Goal: Transaction & Acquisition: Purchase product/service

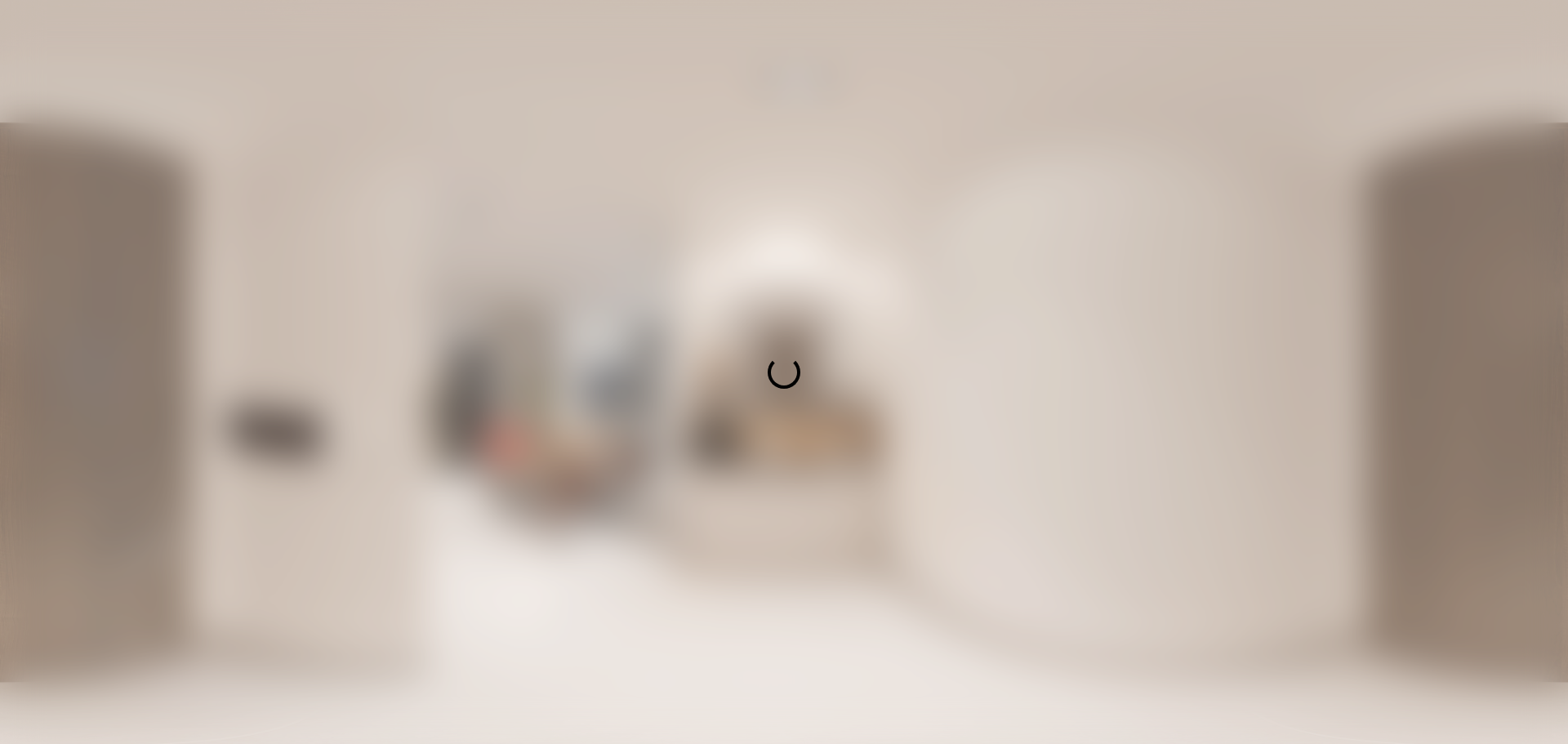
drag, startPoint x: 1123, startPoint y: 307, endPoint x: 912, endPoint y: 268, distance: 214.6
click at [915, 268] on div at bounding box center [784, 372] width 1568 height 744
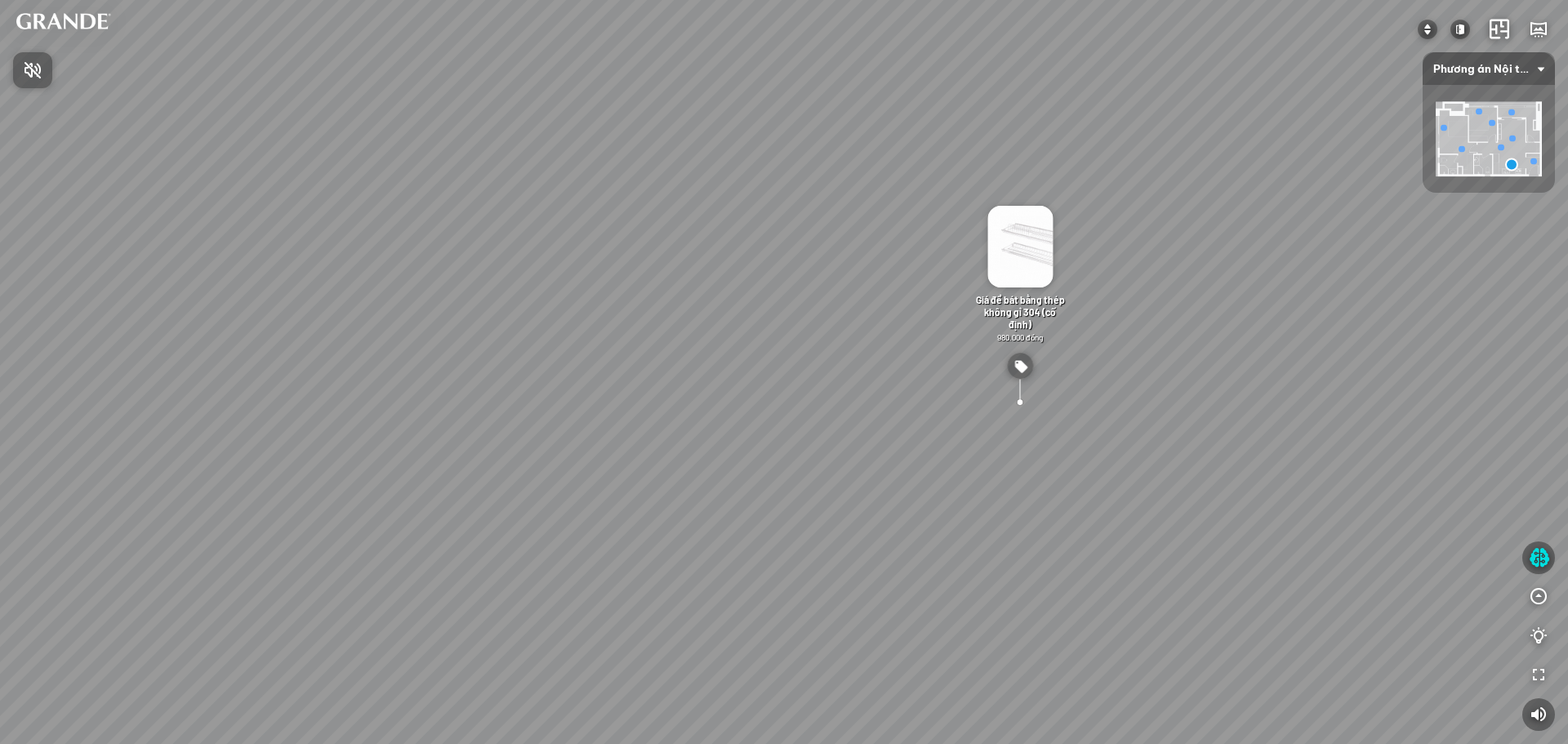
drag, startPoint x: 1082, startPoint y: 384, endPoint x: 798, endPoint y: 108, distance: 396.0
click at [798, 108] on div at bounding box center [784, 372] width 1568 height 744
drag, startPoint x: 921, startPoint y: 364, endPoint x: 776, endPoint y: 141, distance: 266.0
click at [771, 162] on div "Tủ giày tối giản - Lớn 4.890.000 đồng Bàn ăn MDF chống ẩm và chống trầy xước 2.…" at bounding box center [784, 372] width 1568 height 744
drag, startPoint x: 1297, startPoint y: 386, endPoint x: 969, endPoint y: 174, distance: 390.5
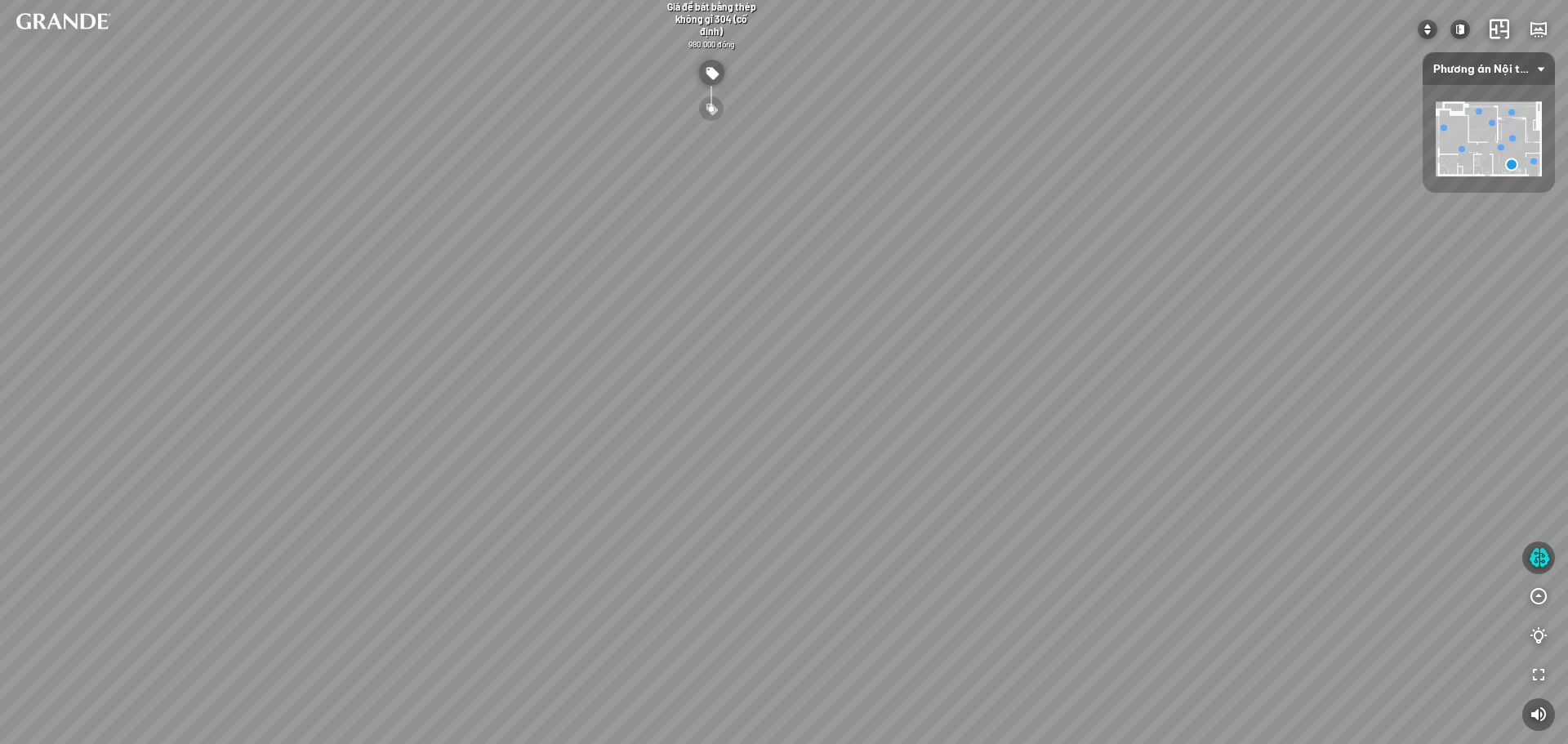
click at [969, 174] on div "Tủ giày tối giản - Lớn 4.890.000 đồng Bàn ăn MDF chống ẩm và chống trầy xước 2.…" at bounding box center [784, 372] width 1568 height 744
drag, startPoint x: 941, startPoint y: 298, endPoint x: 836, endPoint y: 267, distance: 109.5
click at [839, 271] on div "Tủ giày tối giản - Lớn 4.890.000 đồng Bàn ăn MDF chống ẩm và chống trầy xước 2.…" at bounding box center [784, 372] width 1568 height 744
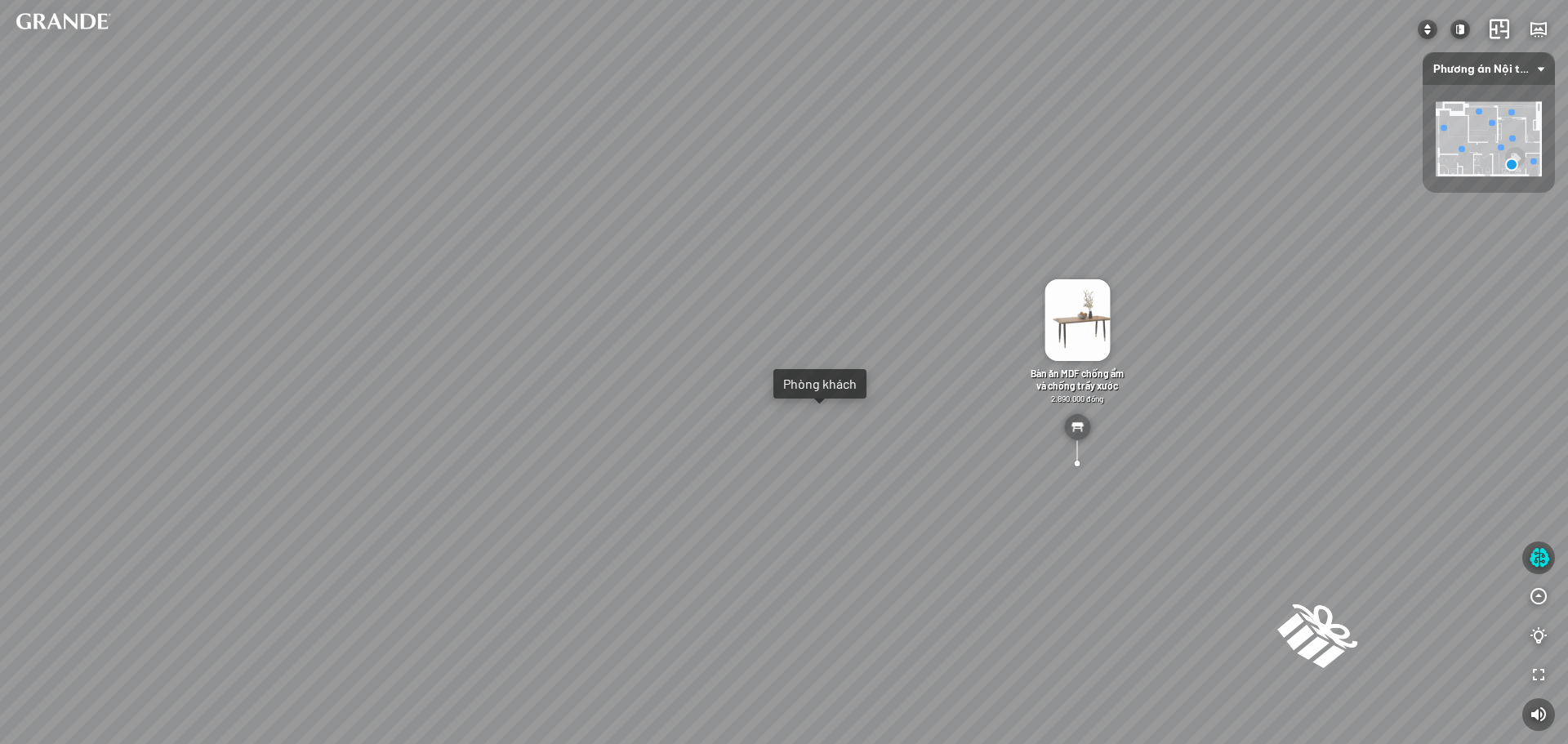
drag, startPoint x: 1021, startPoint y: 286, endPoint x: 1361, endPoint y: 184, distance: 355.0
click at [1356, 186] on div "Tủ giày tối giản - Lớn 4.890.000 đồng Bàn ăn MDF chống ẩm và chống trầy xước 2.…" at bounding box center [784, 372] width 1568 height 744
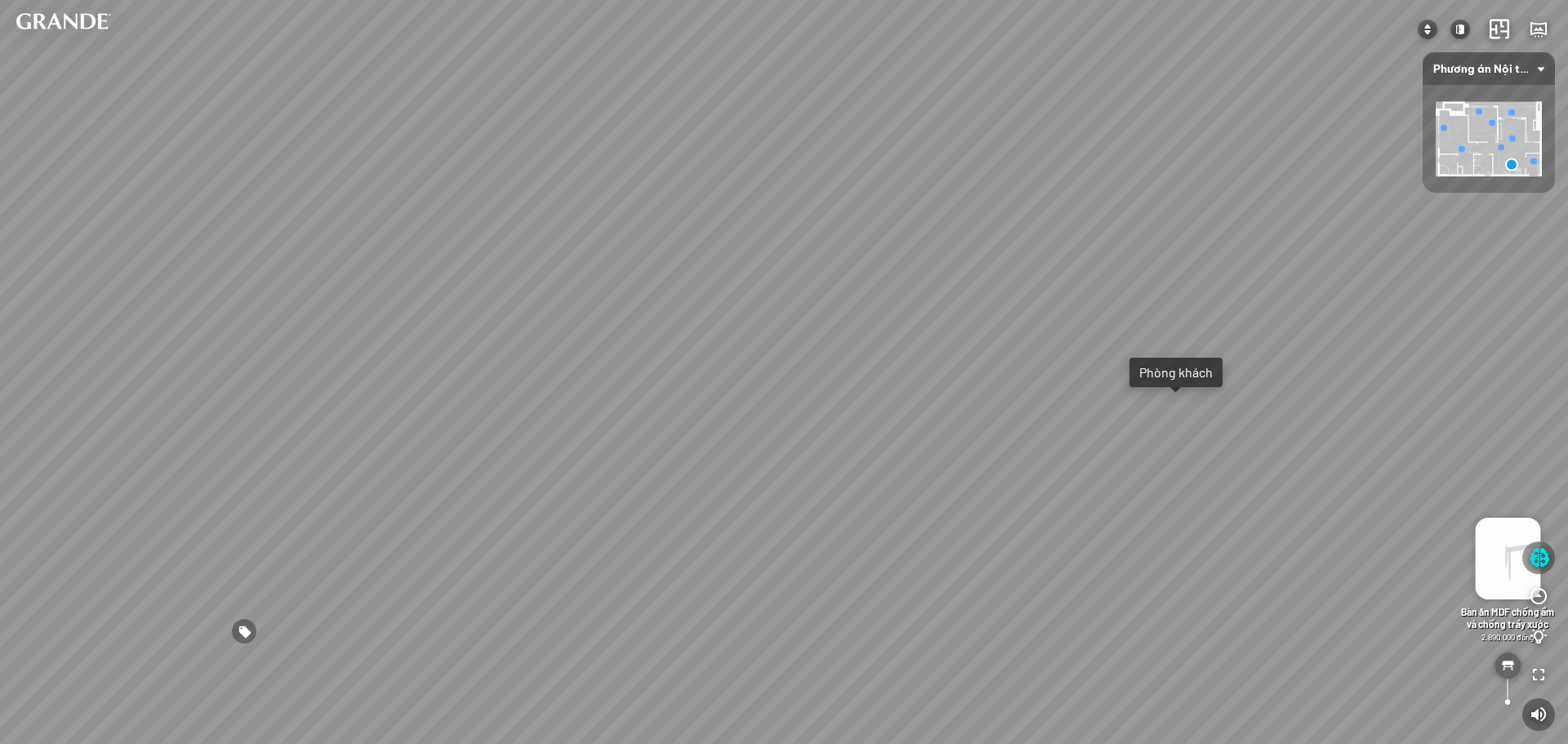
drag, startPoint x: 934, startPoint y: 254, endPoint x: 1052, endPoint y: 171, distance: 144.3
click at [1108, 183] on div "Tủ giày tối giản - Lớn 4.890.000 đồng Bàn ăn MDF chống ẩm và chống trầy xước 2.…" at bounding box center [784, 372] width 1568 height 744
drag, startPoint x: 827, startPoint y: 143, endPoint x: 1199, endPoint y: 219, distance: 379.7
click at [1225, 221] on div "Tủ giày tối giản - Lớn 4.890.000 đồng Bàn ăn MDF chống ẩm và chống trầy xước 2.…" at bounding box center [784, 372] width 1568 height 744
drag, startPoint x: 1061, startPoint y: 291, endPoint x: 1089, endPoint y: 306, distance: 31.8
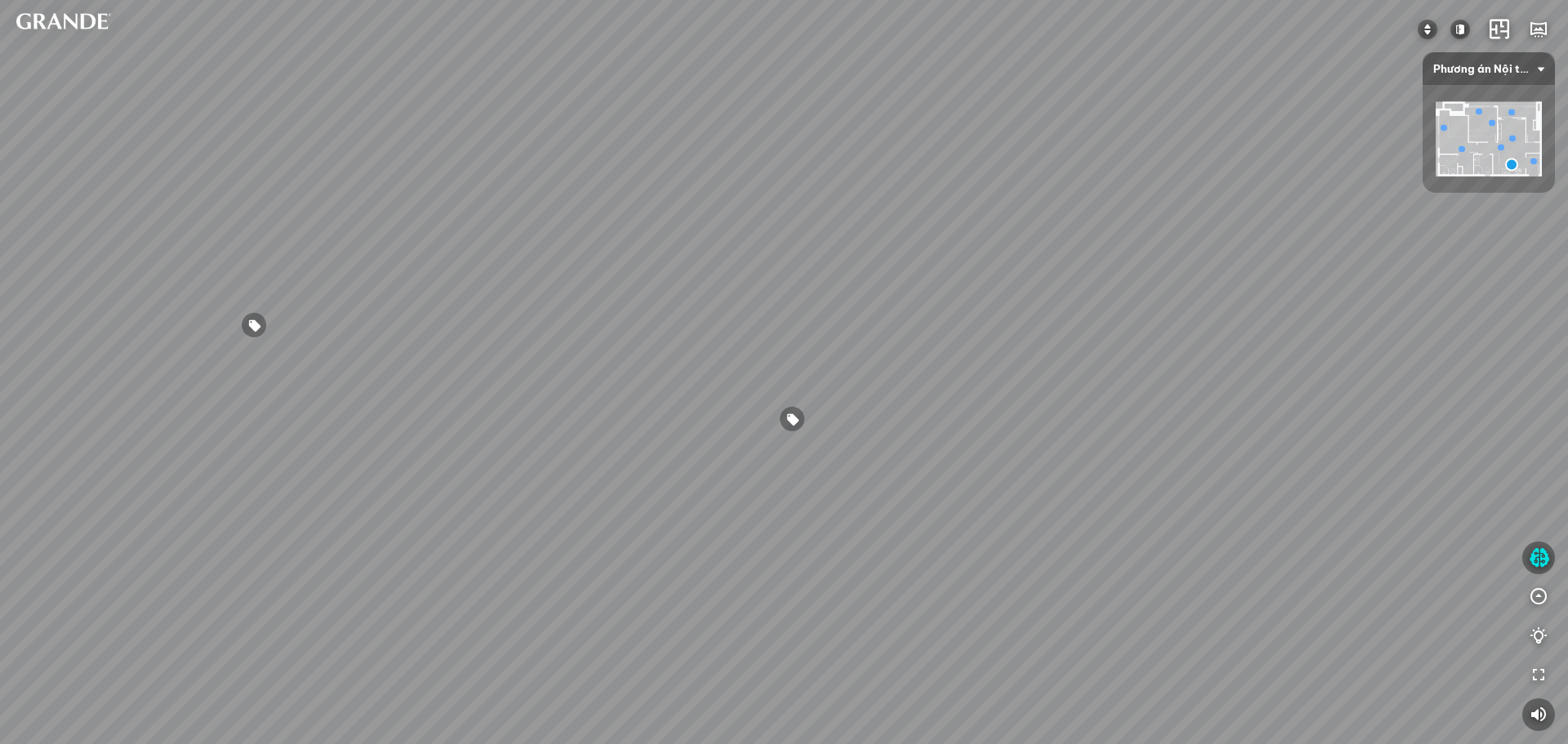
click at [1089, 306] on div "Tủ giày tối giản - Lớn 4.890.000 đồng Bàn ăn MDF chống ẩm và chống trầy xước 2.…" at bounding box center [784, 372] width 1568 height 744
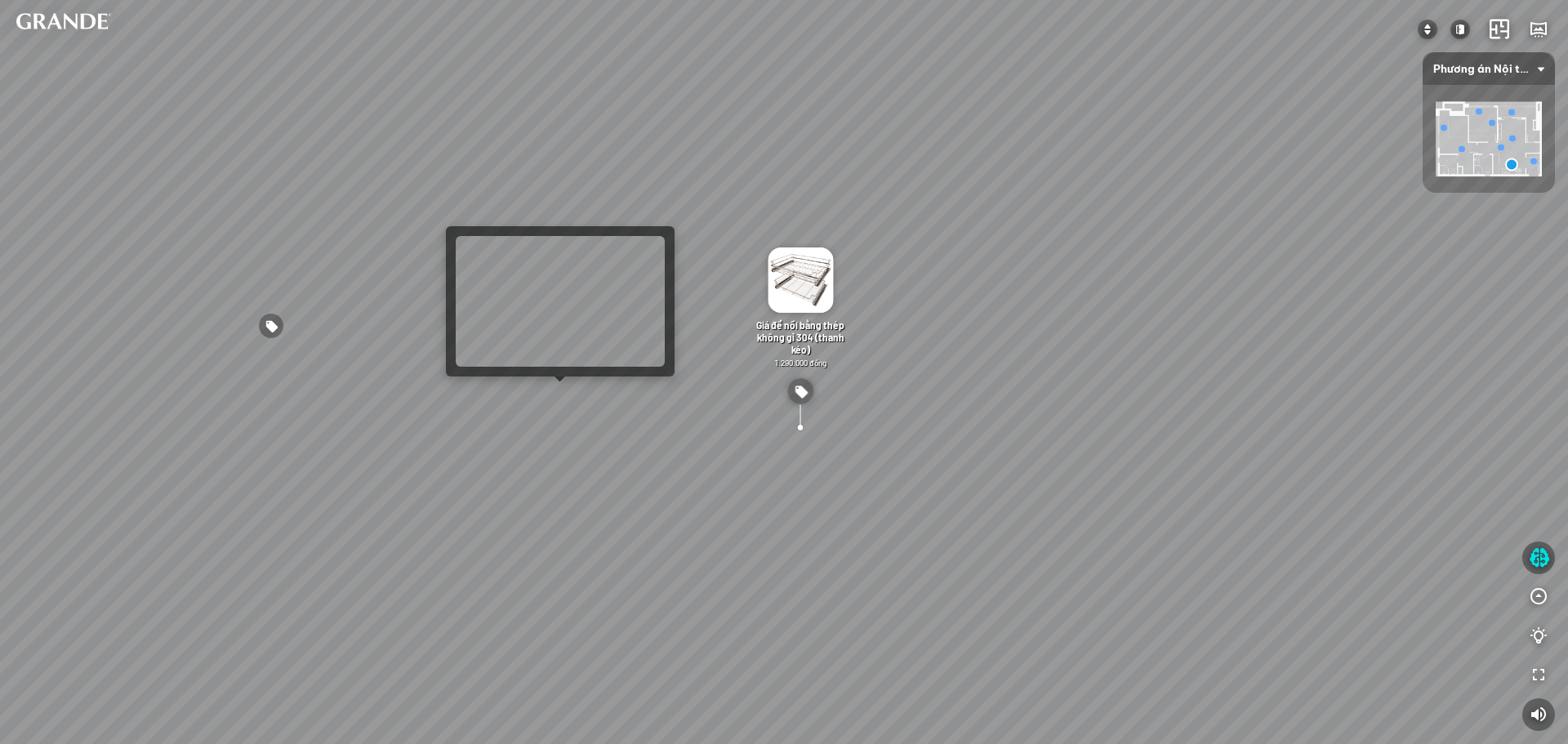
click at [563, 387] on div at bounding box center [560, 382] width 11 height 11
click at [565, 396] on div "Tủ giày tối giản - Lớn 4.890.000 đồng Bàn ăn MDF chống ẩm và chống trầy xước 2.…" at bounding box center [784, 372] width 1568 height 744
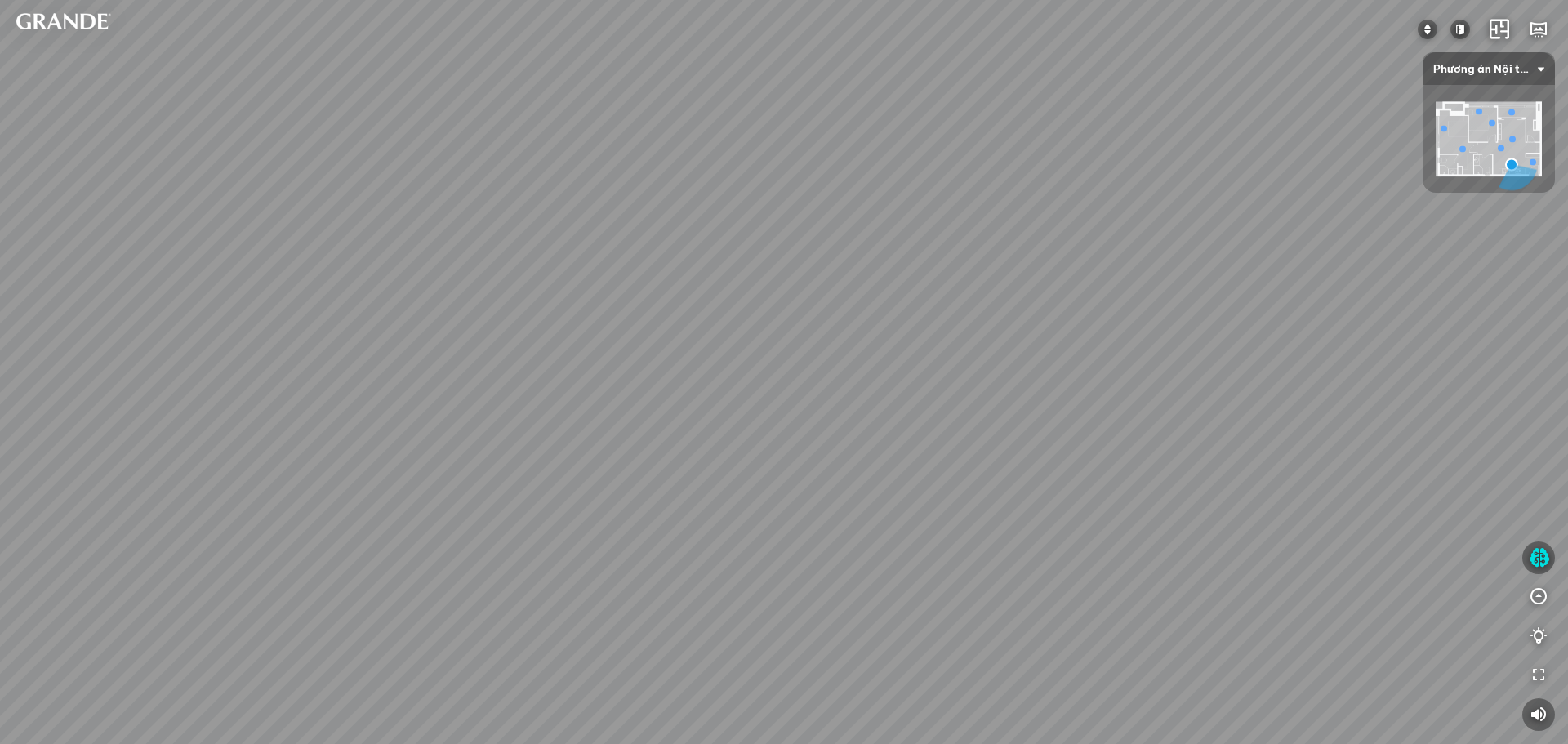
drag, startPoint x: 841, startPoint y: 372, endPoint x: 969, endPoint y: 465, distance: 158.2
click at [976, 472] on div "Minimalist shoe cabinet - Large 4.890.000 VND MDF dining table is moisture-proo…" at bounding box center [784, 372] width 1568 height 744
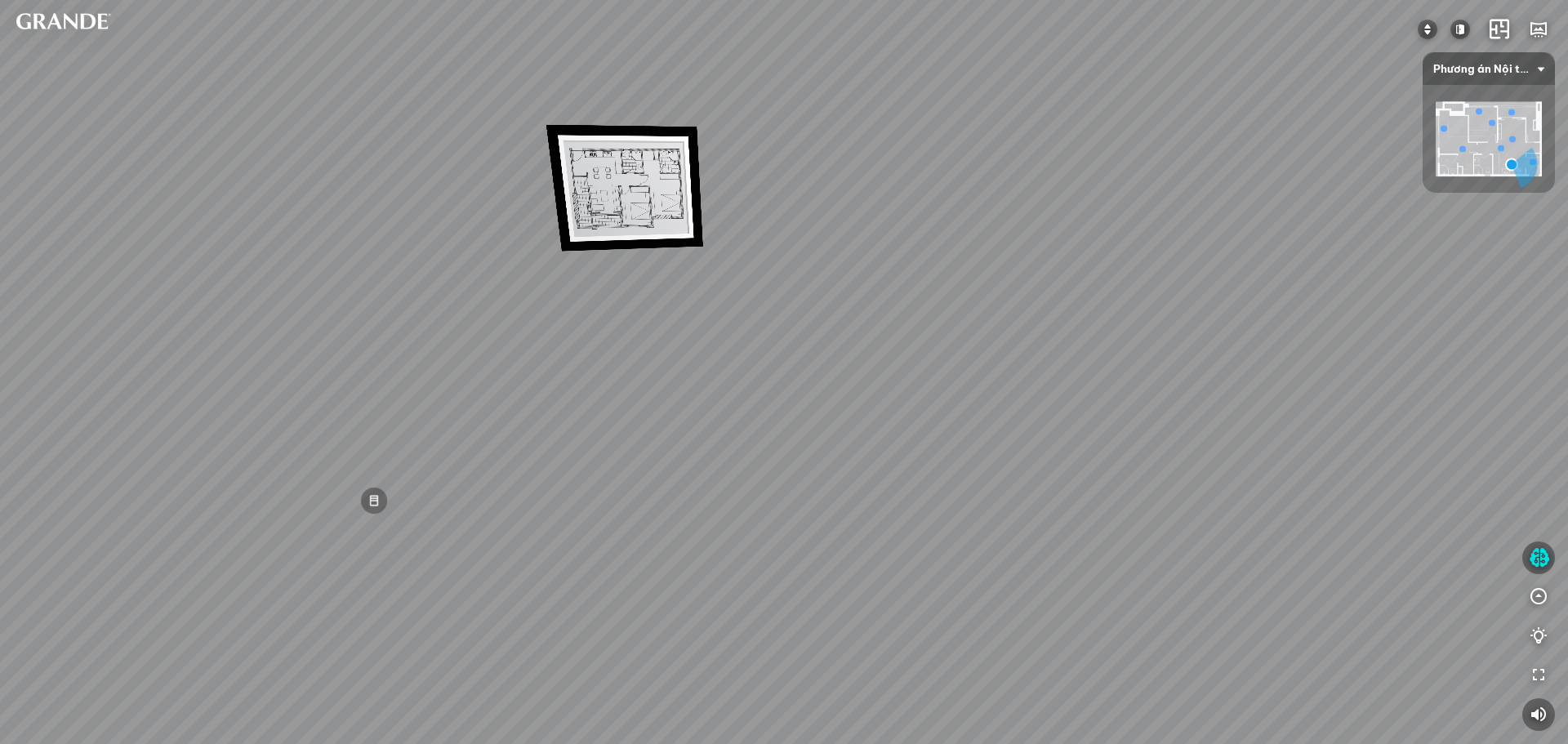
drag, startPoint x: 563, startPoint y: 441, endPoint x: 933, endPoint y: 542, distance: 383.5
click at [933, 542] on div "Minimalist shoe cabinet - Large 4.890.000 VND MDF dining table is moisture-proo…" at bounding box center [784, 372] width 1568 height 744
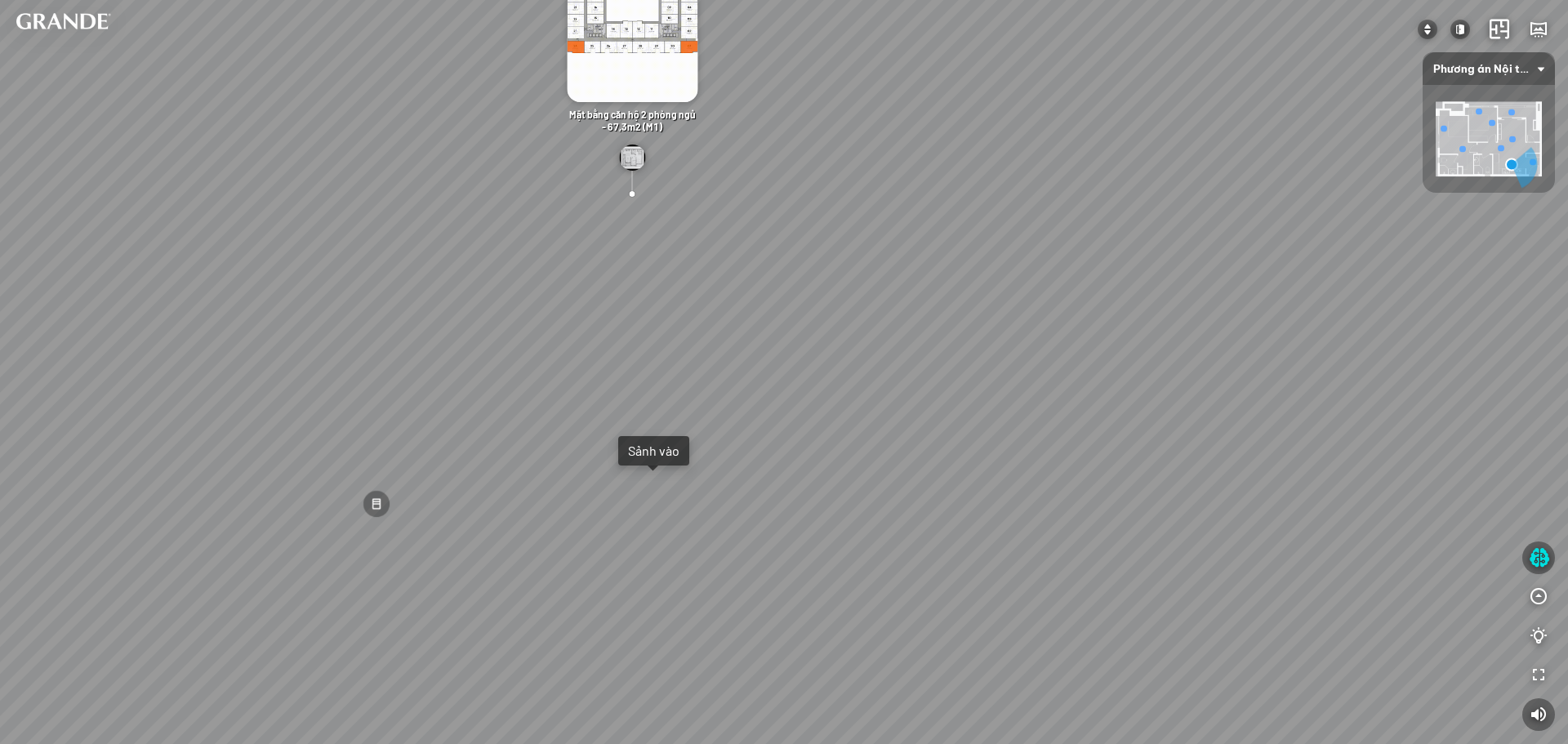
click at [680, 496] on div "Tủ giày tối giản - Lớn 4.890.000 đồng Bàn ăn MDF chống ẩm và chống trầy xước 2.…" at bounding box center [784, 372] width 1568 height 744
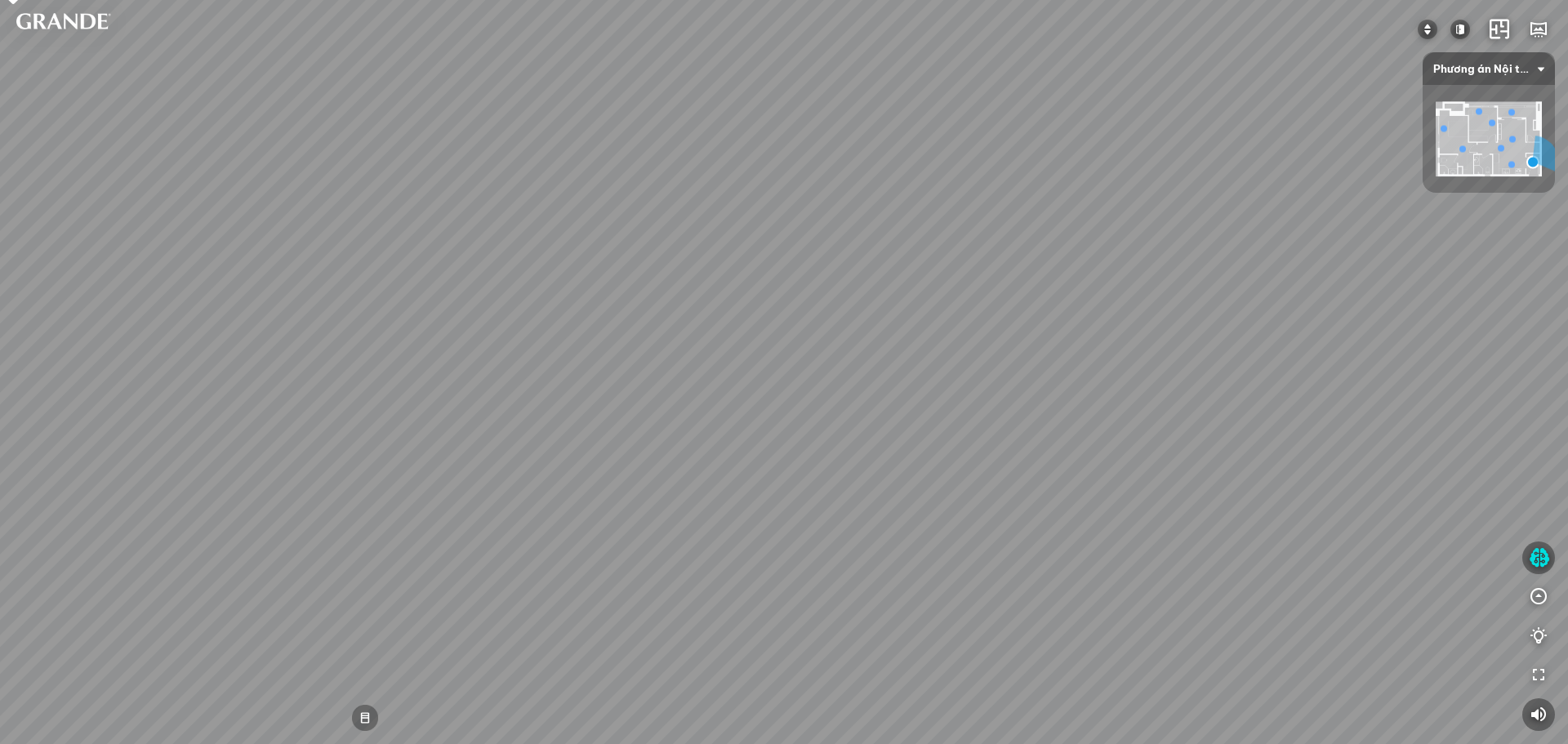
drag, startPoint x: 676, startPoint y: 433, endPoint x: 1612, endPoint y: 428, distance: 936.0
click at [1567, 428] on html "Minimalist shoe cabinet - Large 4.890.000 VND MDF dining table is moisture-proo…" at bounding box center [784, 372] width 1568 height 744
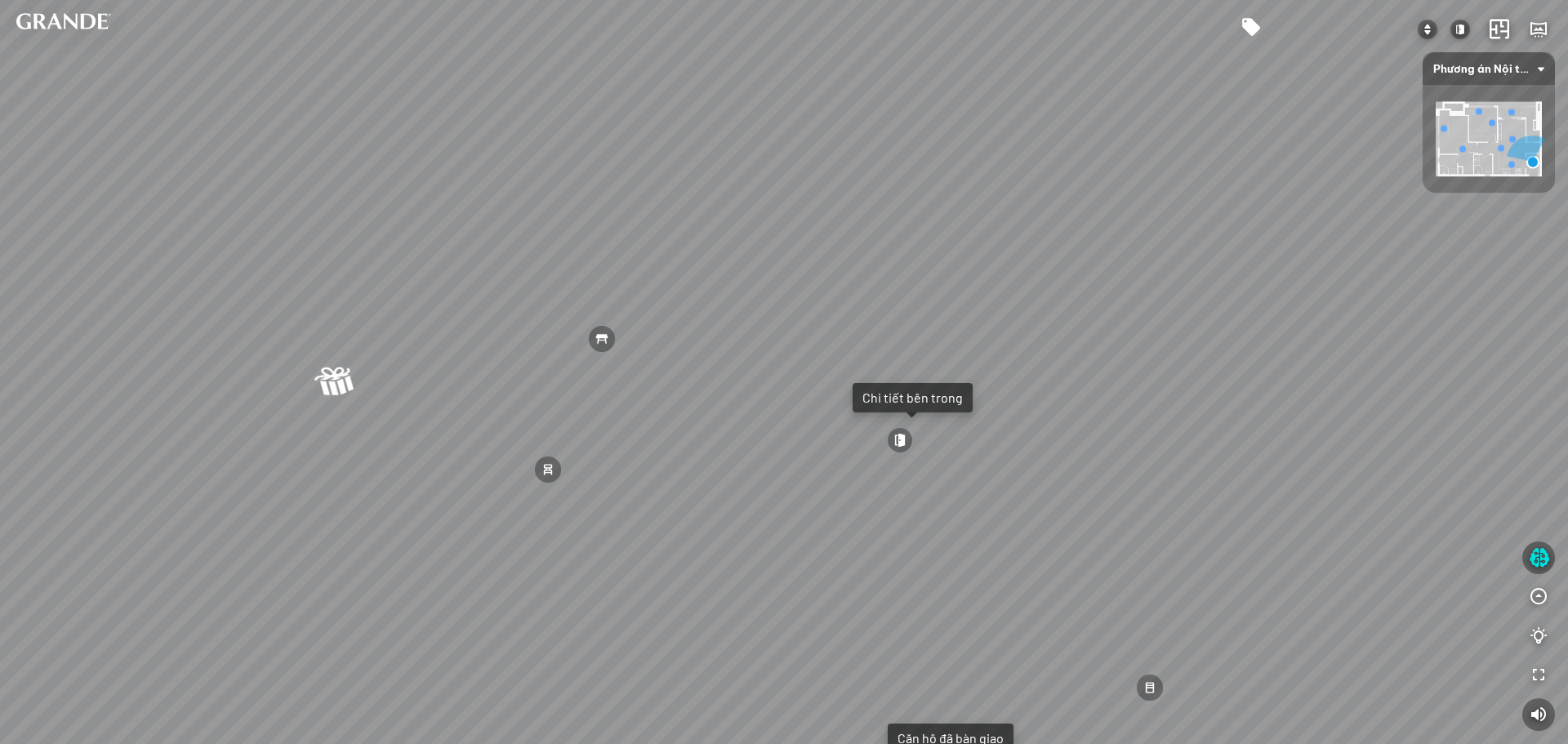
drag, startPoint x: 1185, startPoint y: 397, endPoint x: 1230, endPoint y: 505, distance: 117.0
click at [1231, 504] on div "Tủ giày tối giản - Lớn 4.890.000 đồng Bàn ăn MDF chống ẩm và chống trầy xước 2.…" at bounding box center [784, 372] width 1568 height 744
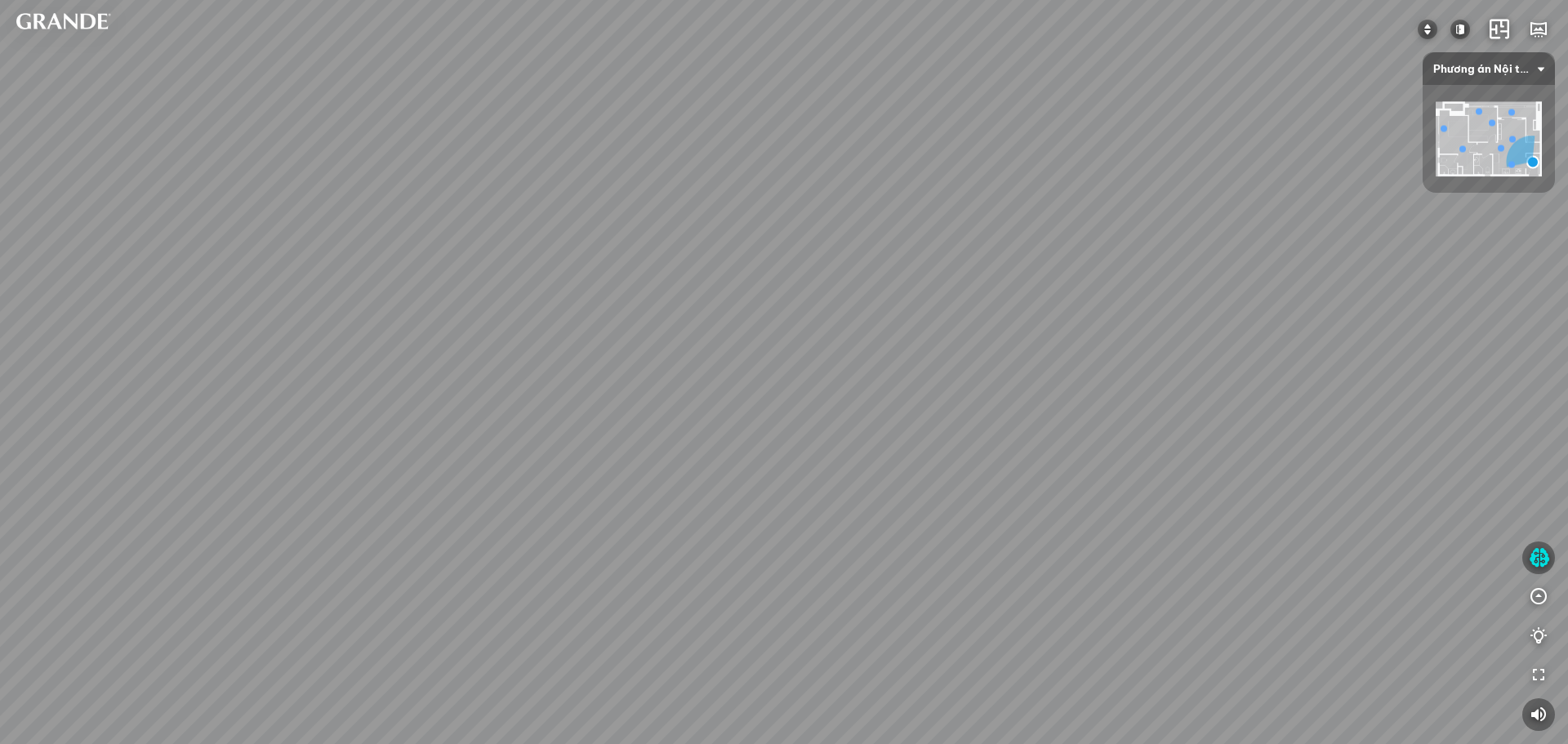
drag, startPoint x: 861, startPoint y: 368, endPoint x: 1059, endPoint y: 334, distance: 200.9
click at [1059, 332] on div "Tủ giày tối giản - Lớn 4.890.000 đồng Bàn ăn MDF chống ẩm và chống trầy xước 2.…" at bounding box center [784, 372] width 1568 height 744
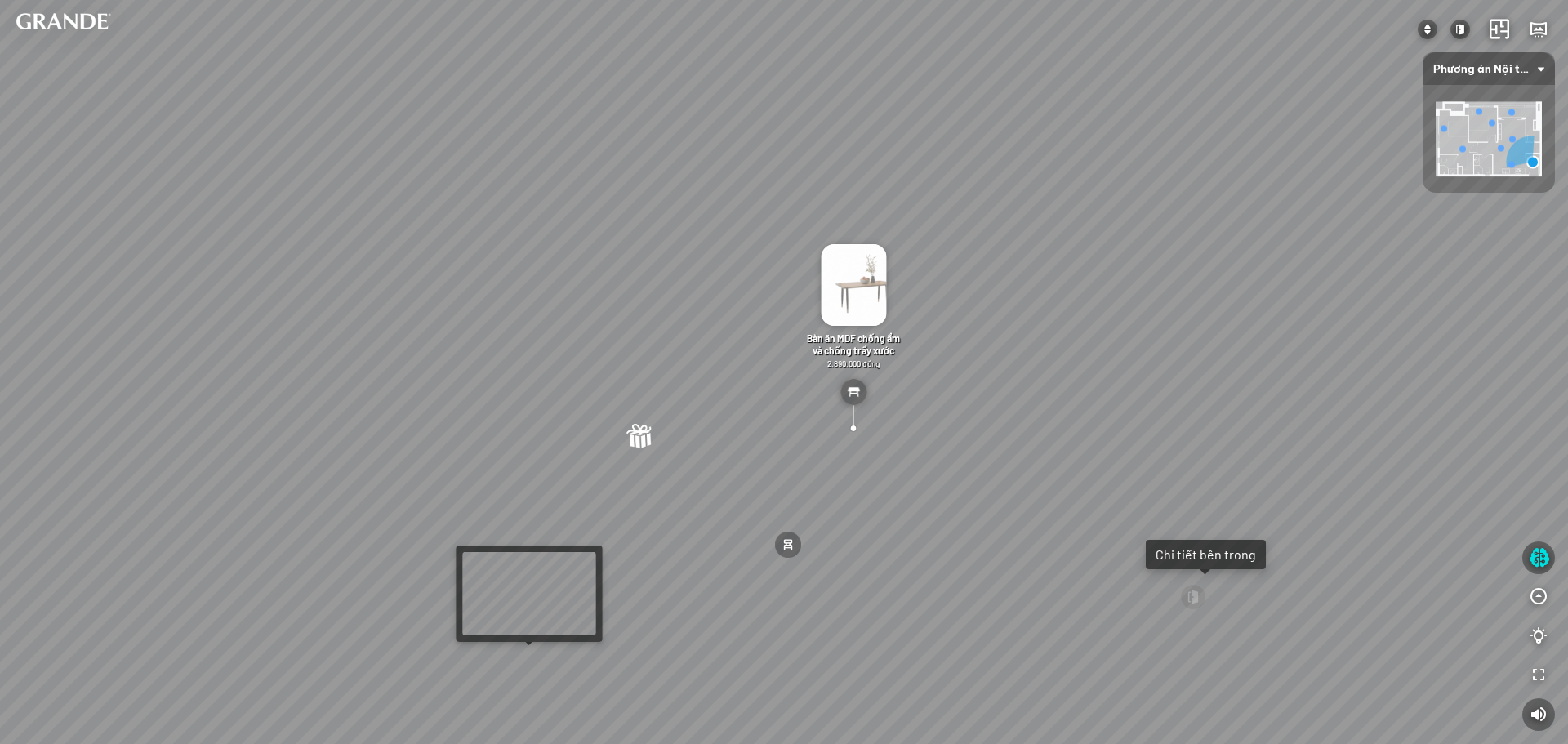
click at [550, 646] on div "Tủ giày tối giản - Lớn 4.890.000 đồng Bàn ăn MDF chống ẩm và chống trầy xước 2.…" at bounding box center [784, 372] width 1568 height 744
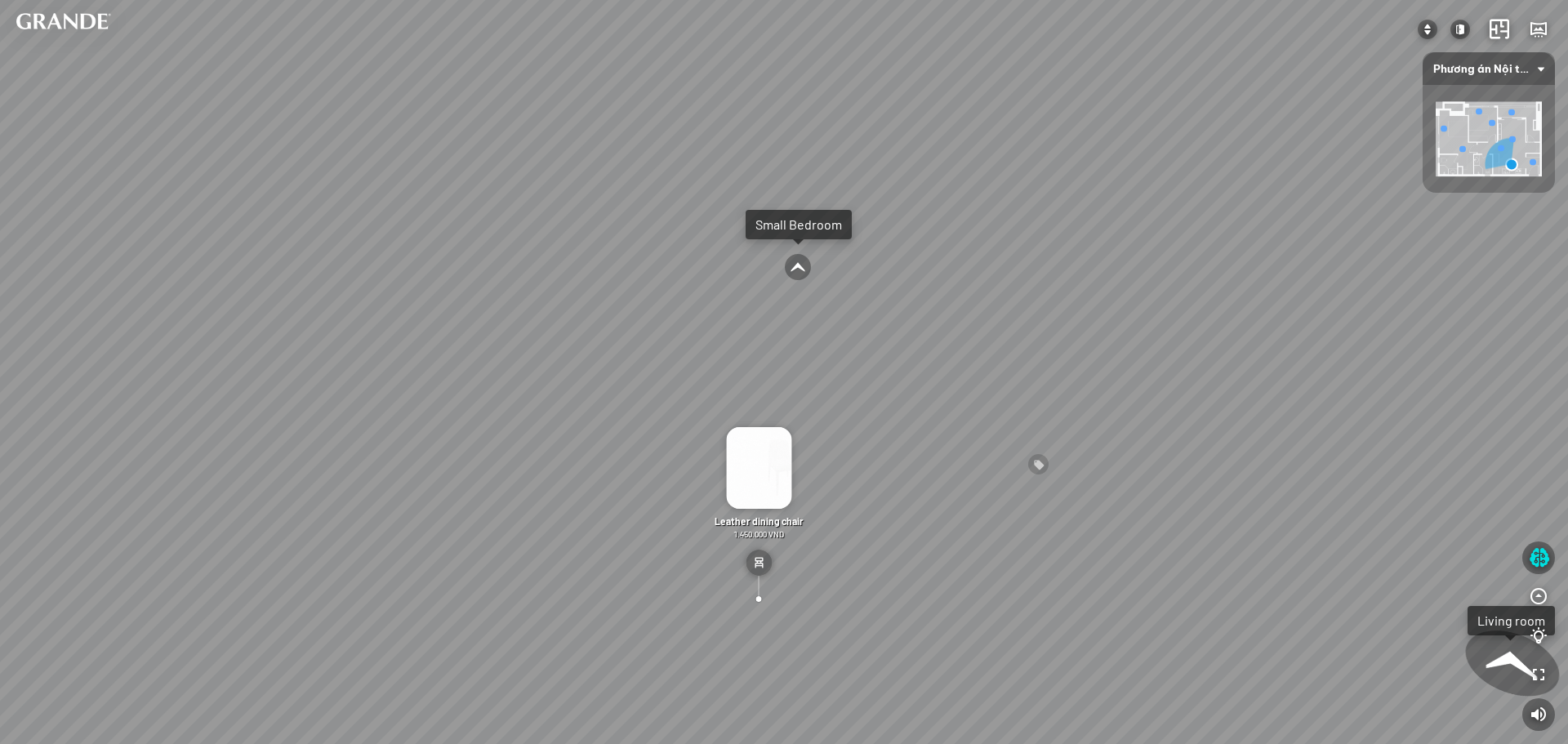
drag, startPoint x: 1043, startPoint y: 450, endPoint x: 583, endPoint y: 428, distance: 460.5
click at [570, 428] on div "Minimalist shoe cabinet - Large 4.890.000 VND MDF dining table is moisture-proo…" at bounding box center [784, 372] width 1568 height 744
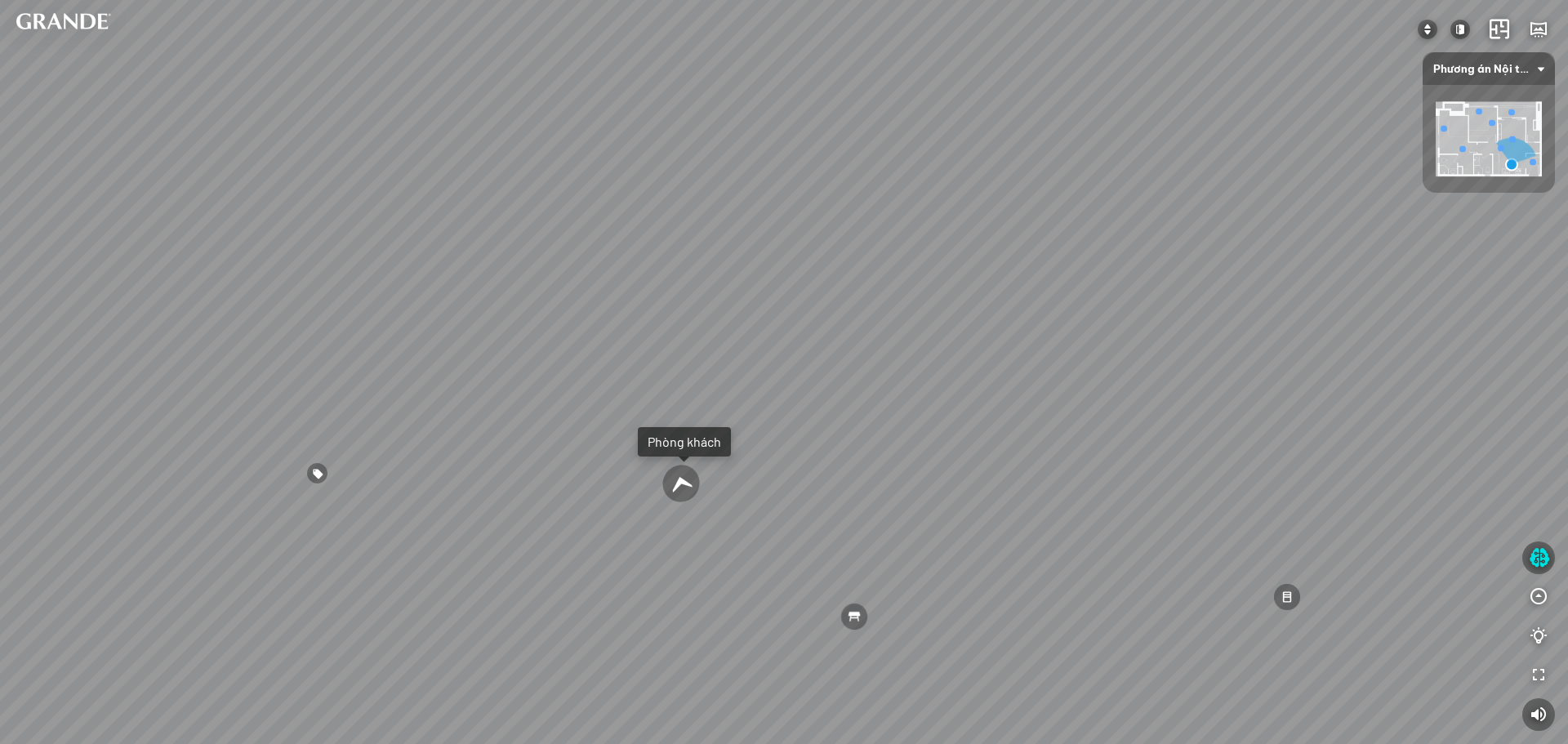
drag, startPoint x: 1077, startPoint y: 451, endPoint x: 538, endPoint y: 401, distance: 541.3
click at [564, 403] on div "Tủ giày tối giản - Lớn 4.890.000 đồng Bàn ăn MDF chống ẩm và chống trầy xước 2.…" at bounding box center [784, 372] width 1568 height 744
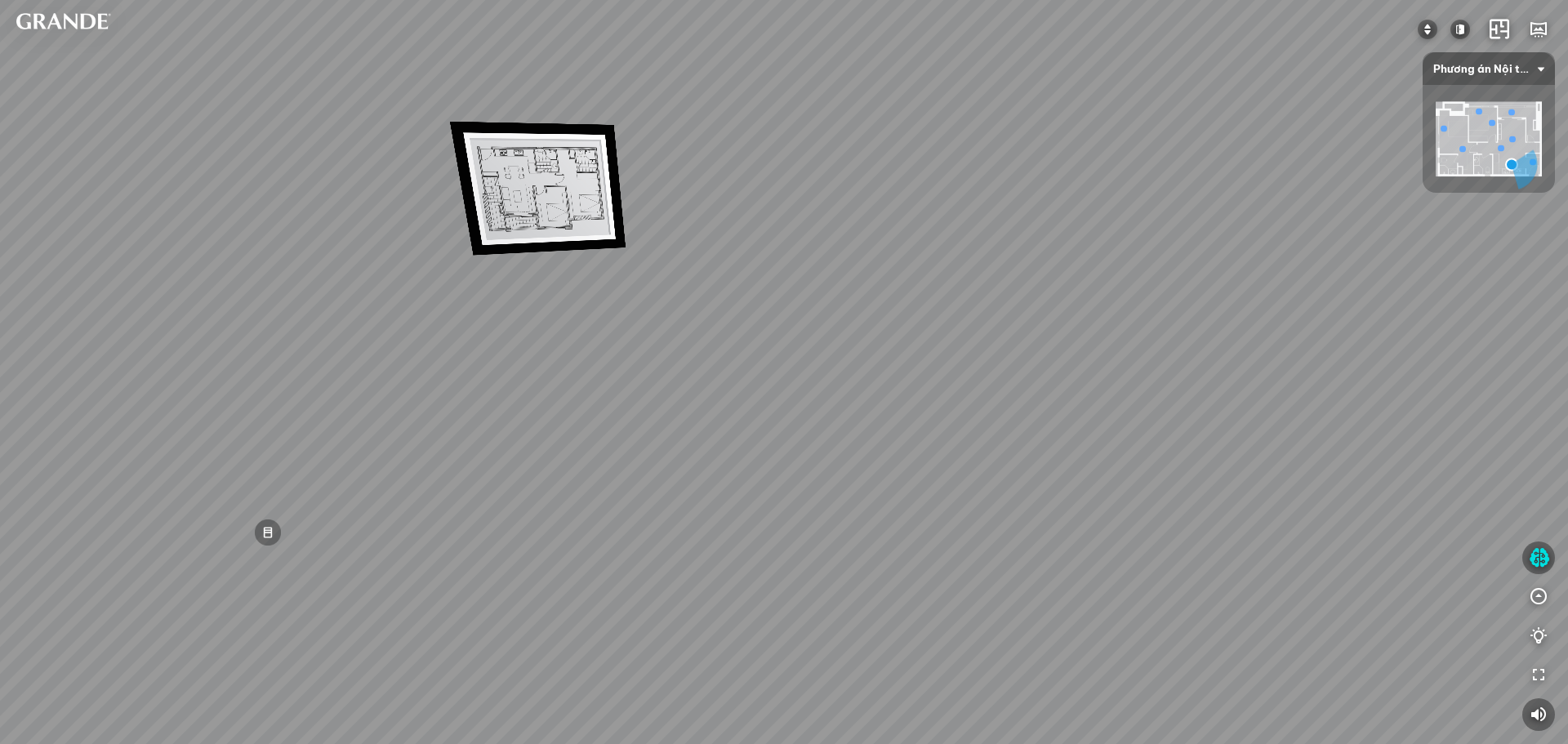
drag, startPoint x: 928, startPoint y: 378, endPoint x: 1023, endPoint y: 472, distance: 133.6
click at [1023, 470] on div "Tủ giày tối giản - Lớn 4.890.000 đồng Bàn ăn MDF chống ẩm và chống trầy xước 2.…" at bounding box center [784, 372] width 1568 height 744
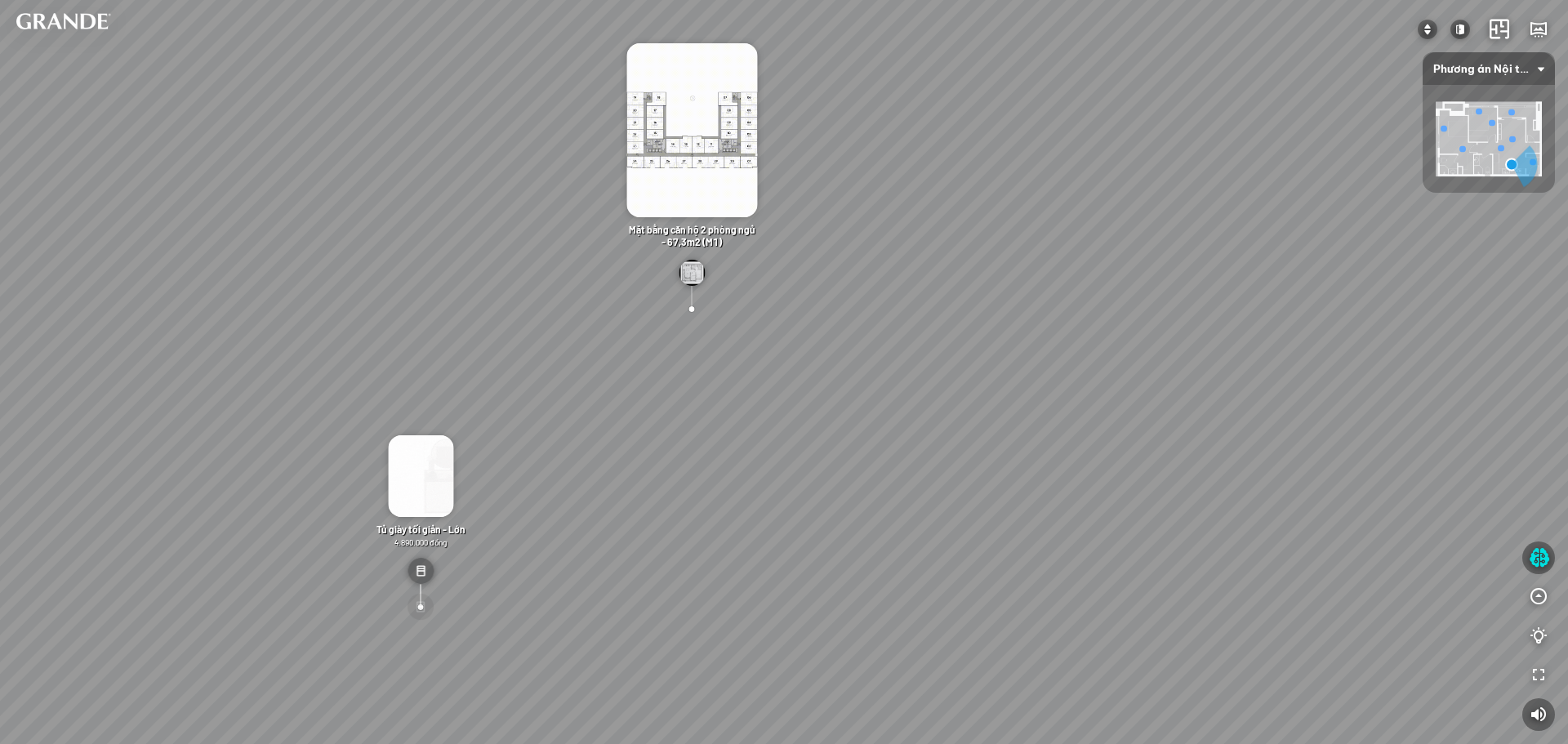
click at [425, 599] on div at bounding box center [420, 607] width 28 height 28
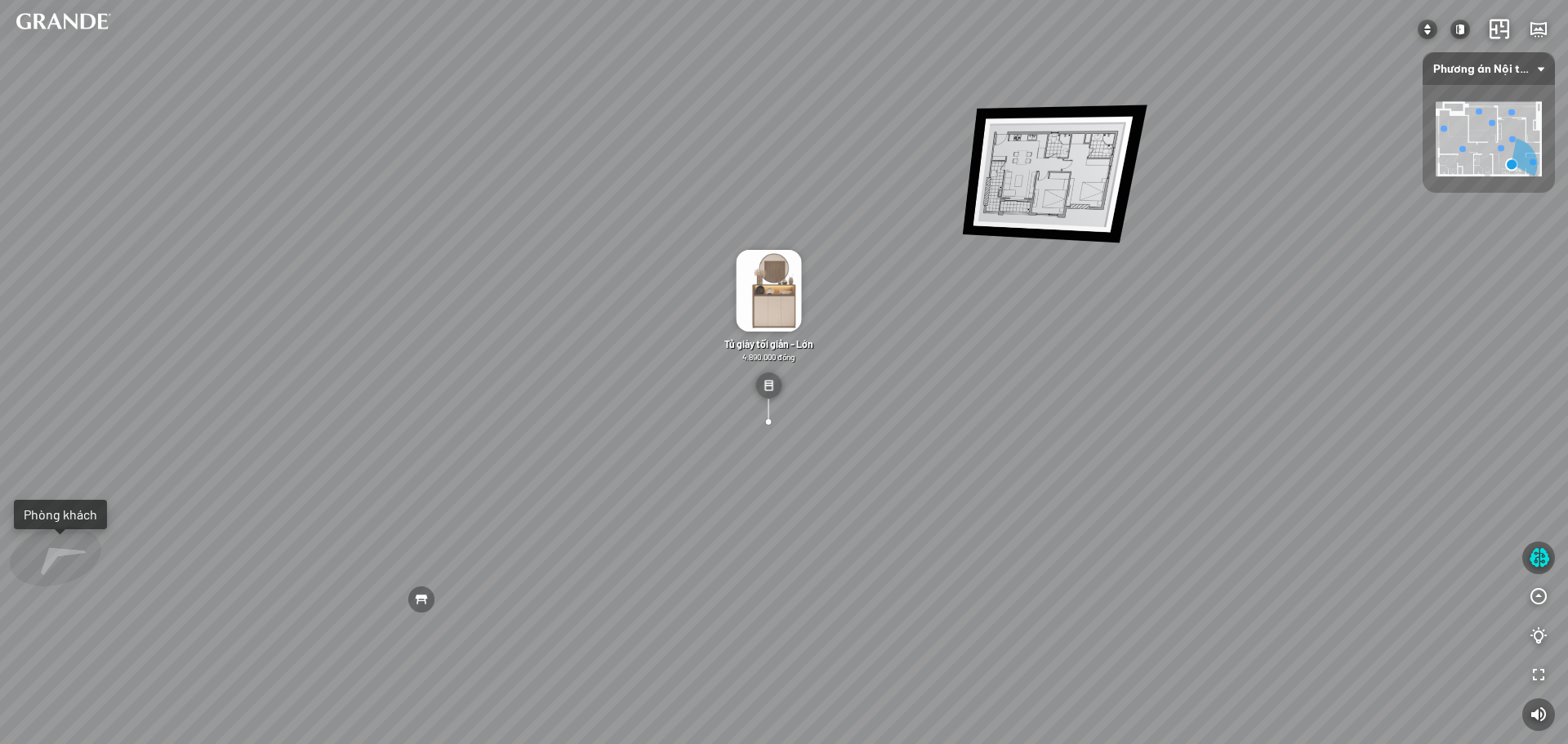
drag, startPoint x: 1152, startPoint y: 538, endPoint x: 548, endPoint y: 234, distance: 676.2
click at [598, 239] on div "Tủ giày tối giản - Lớn 4.890.000 đồng Bàn ăn MDF chống ẩm và chống trầy xước 2.…" at bounding box center [784, 372] width 1568 height 744
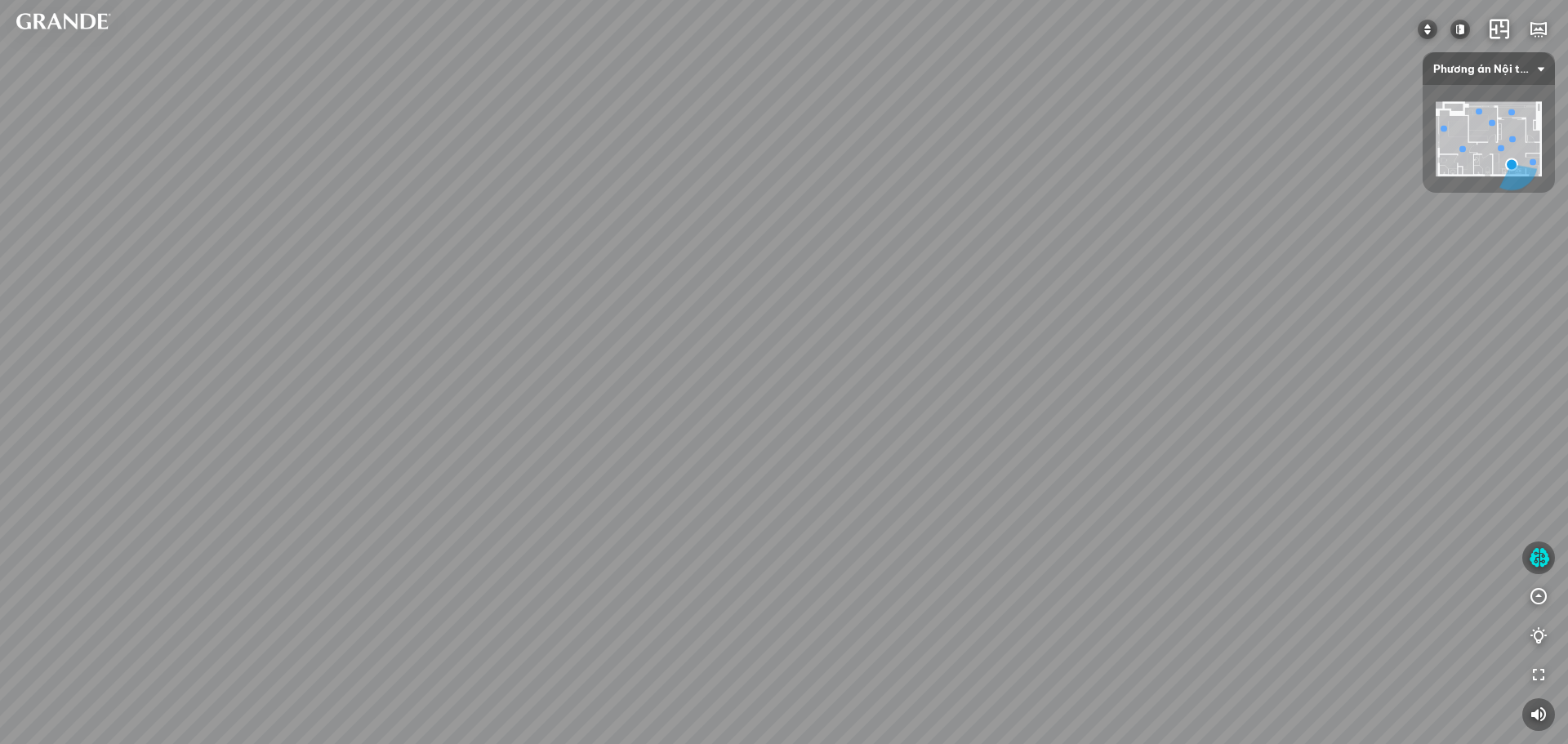
drag, startPoint x: 761, startPoint y: 292, endPoint x: 874, endPoint y: 324, distance: 117.4
click at [741, 421] on div "Tủ giày tối giản - Lớn 4.890.000 đồng Bàn ăn MDF chống ẩm và chống trầy xước 2.…" at bounding box center [784, 372] width 1568 height 744
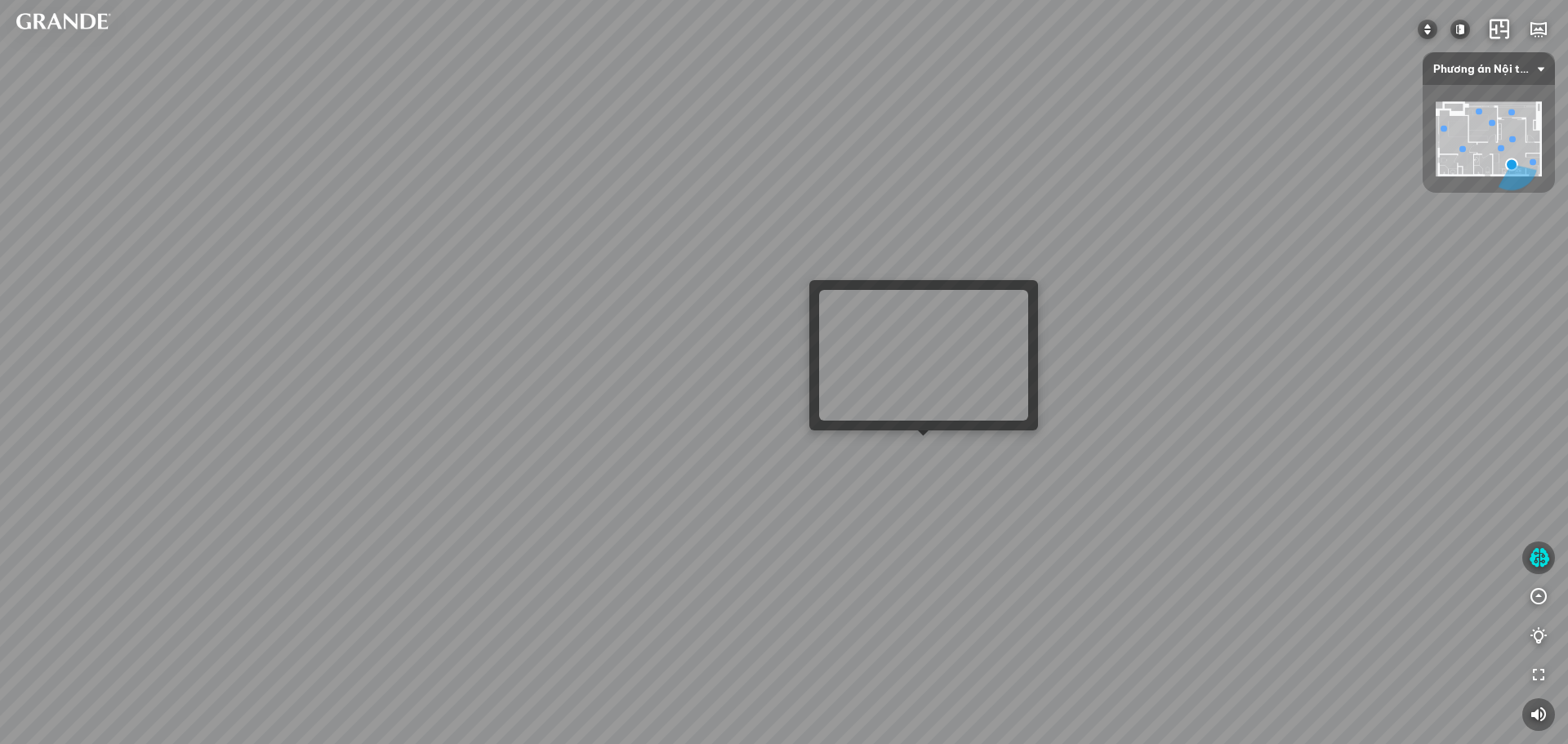
click at [923, 451] on div "Tủ giày tối giản - Lớn 4.890.000 đồng Bàn ăn MDF chống ẩm và chống trầy xước 2.…" at bounding box center [784, 372] width 1568 height 744
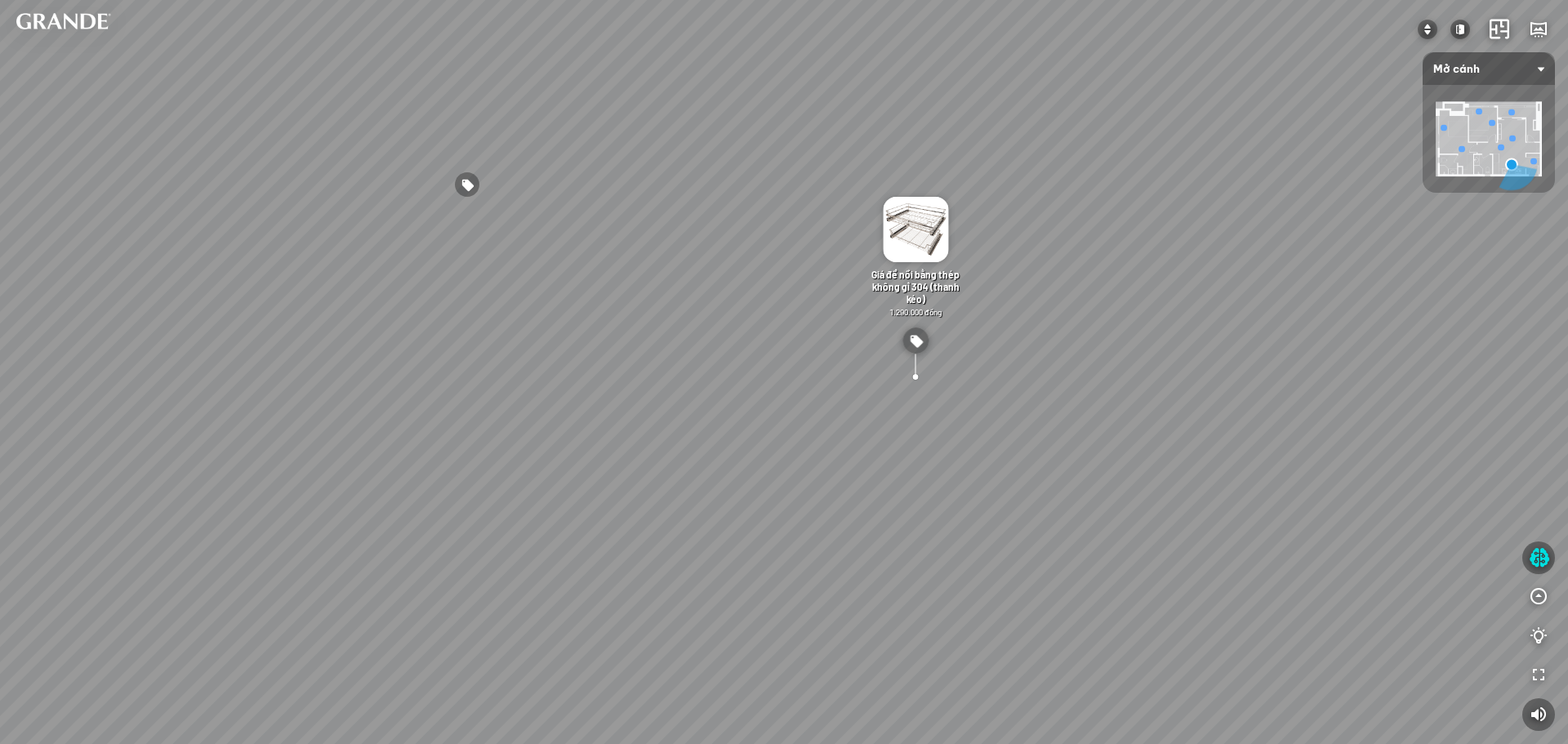
drag, startPoint x: 868, startPoint y: 421, endPoint x: 1253, endPoint y: 419, distance: 385.0
click at [1236, 413] on div "Tủ giày tối giản - Lớn 4.890.000 đồng Bàn ăn MDF chống ẩm và chống trầy xước 2.…" at bounding box center [784, 372] width 1568 height 744
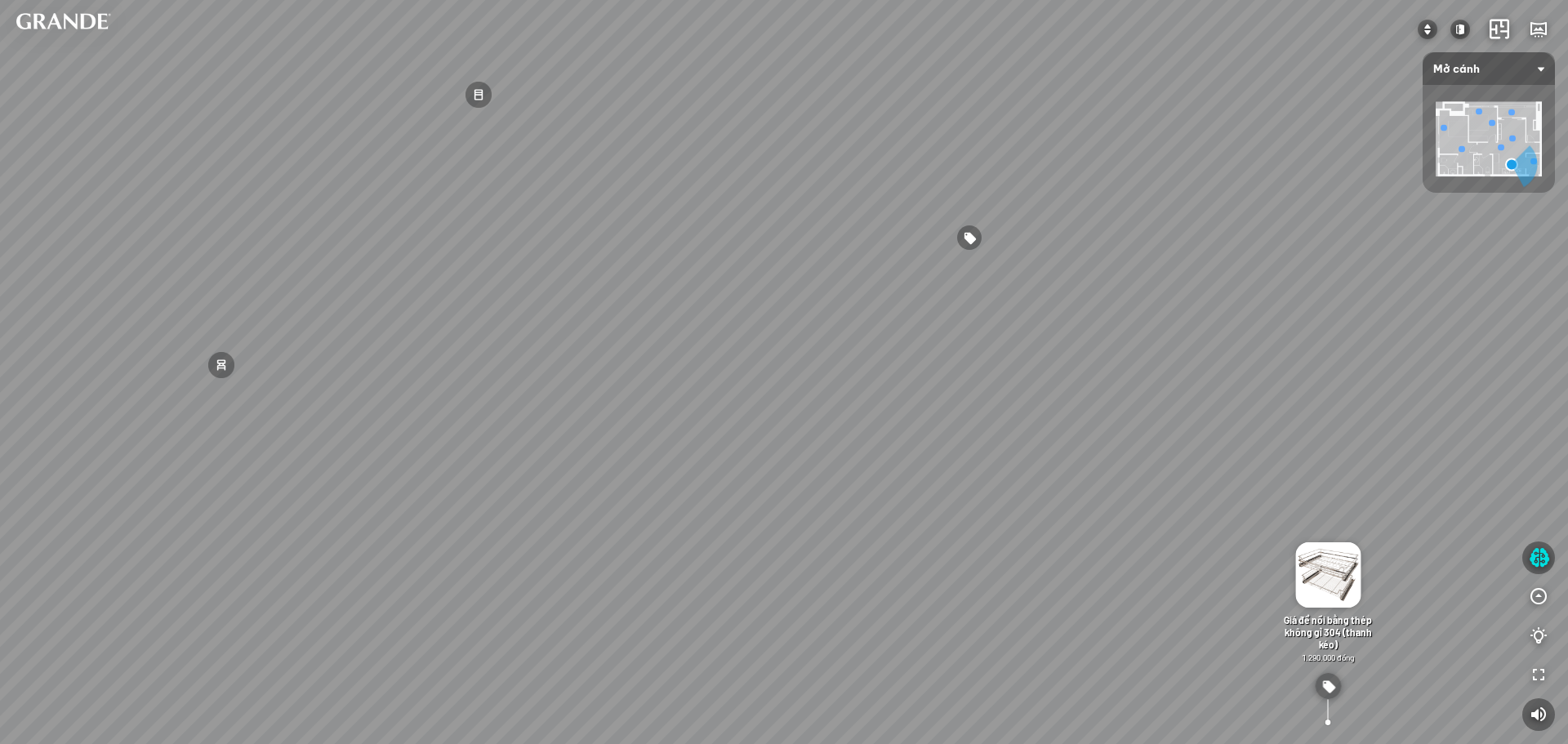
drag, startPoint x: 939, startPoint y: 330, endPoint x: 1101, endPoint y: 591, distance: 307.2
click at [1187, 698] on div "Tủ giày tối giản - Lớn 4.890.000 đồng Bàn ăn MDF chống ẩm và chống trầy xước 2.…" at bounding box center [784, 372] width 1568 height 744
drag, startPoint x: 1009, startPoint y: 449, endPoint x: 1390, endPoint y: 397, distance: 384.5
click at [1395, 397] on div "Tủ giày tối giản - Lớn 4.890.000 đồng Bàn ăn MDF chống ẩm và chống trầy xước 2.…" at bounding box center [784, 372] width 1568 height 744
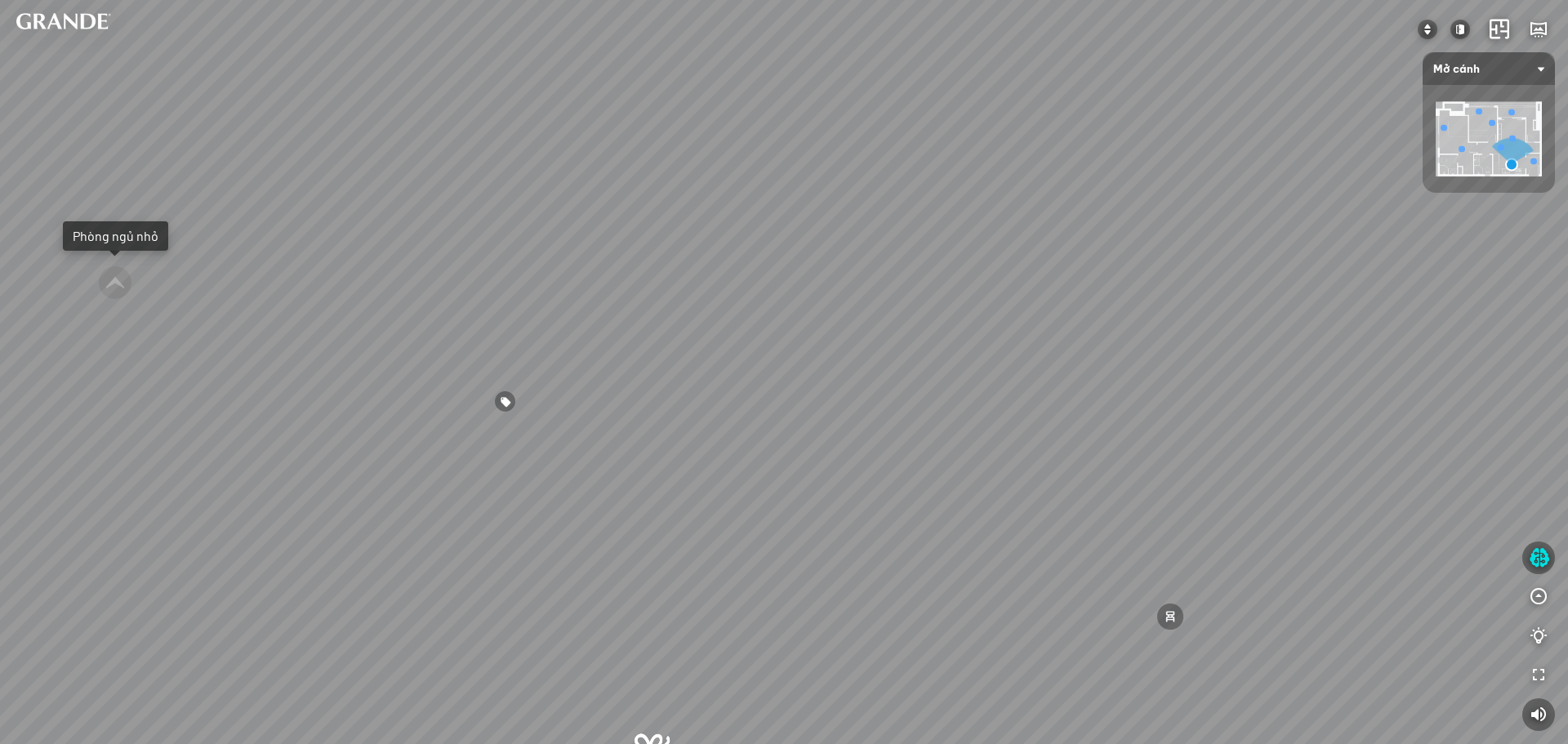
drag, startPoint x: 1186, startPoint y: 402, endPoint x: 1019, endPoint y: 414, distance: 167.4
click at [1019, 414] on div "Tủ giày tối giản - Lớn 4.890.000 đồng Bàn ăn MDF chống ẩm và chống trầy xước 2.…" at bounding box center [784, 372] width 1568 height 744
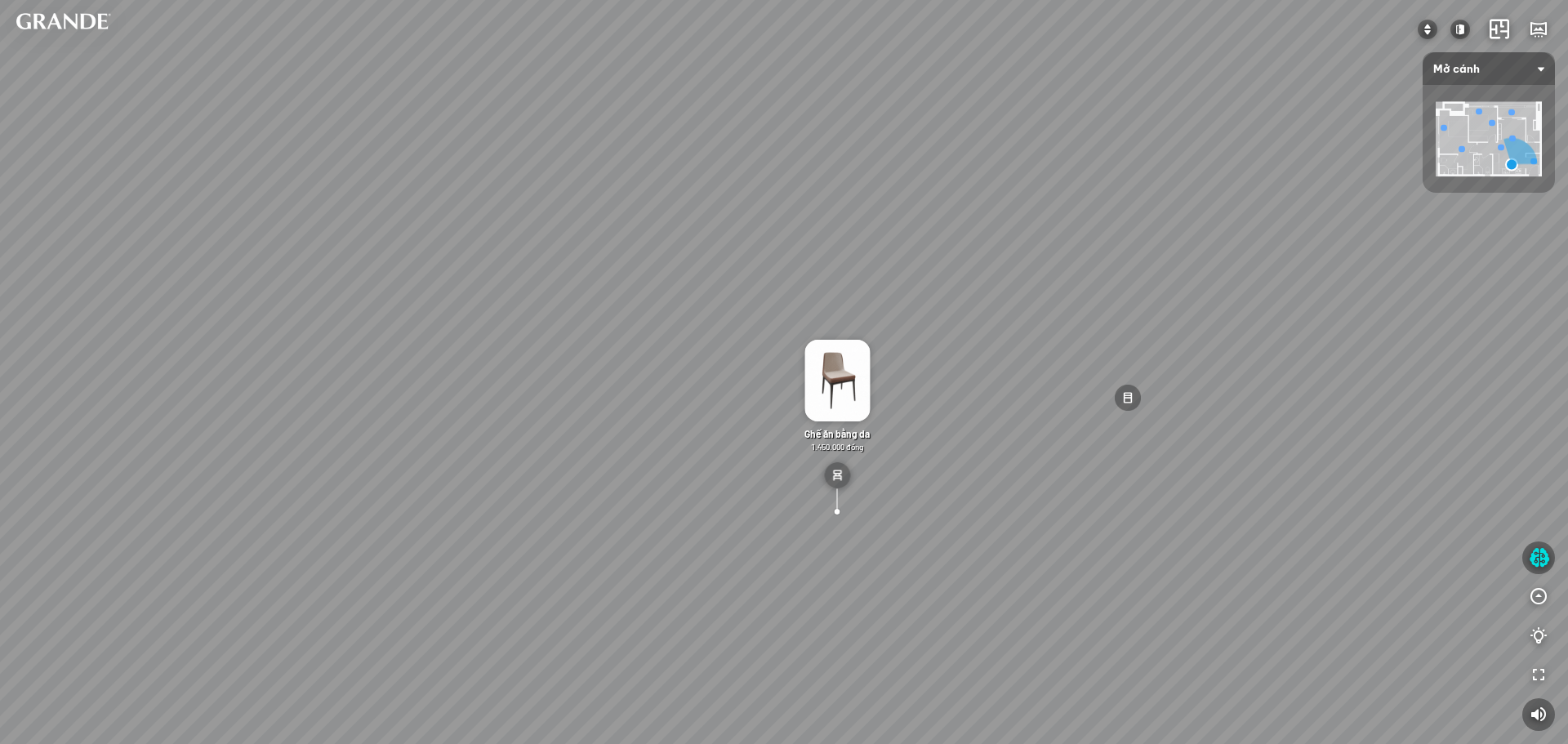
drag, startPoint x: 1220, startPoint y: 379, endPoint x: 1205, endPoint y: 365, distance: 20.5
click at [1212, 365] on div "Tủ giày tối giản - Lớn 4.890.000 đồng Bàn ăn MDF chống ẩm và chống trầy xước 2.…" at bounding box center [784, 372] width 1568 height 744
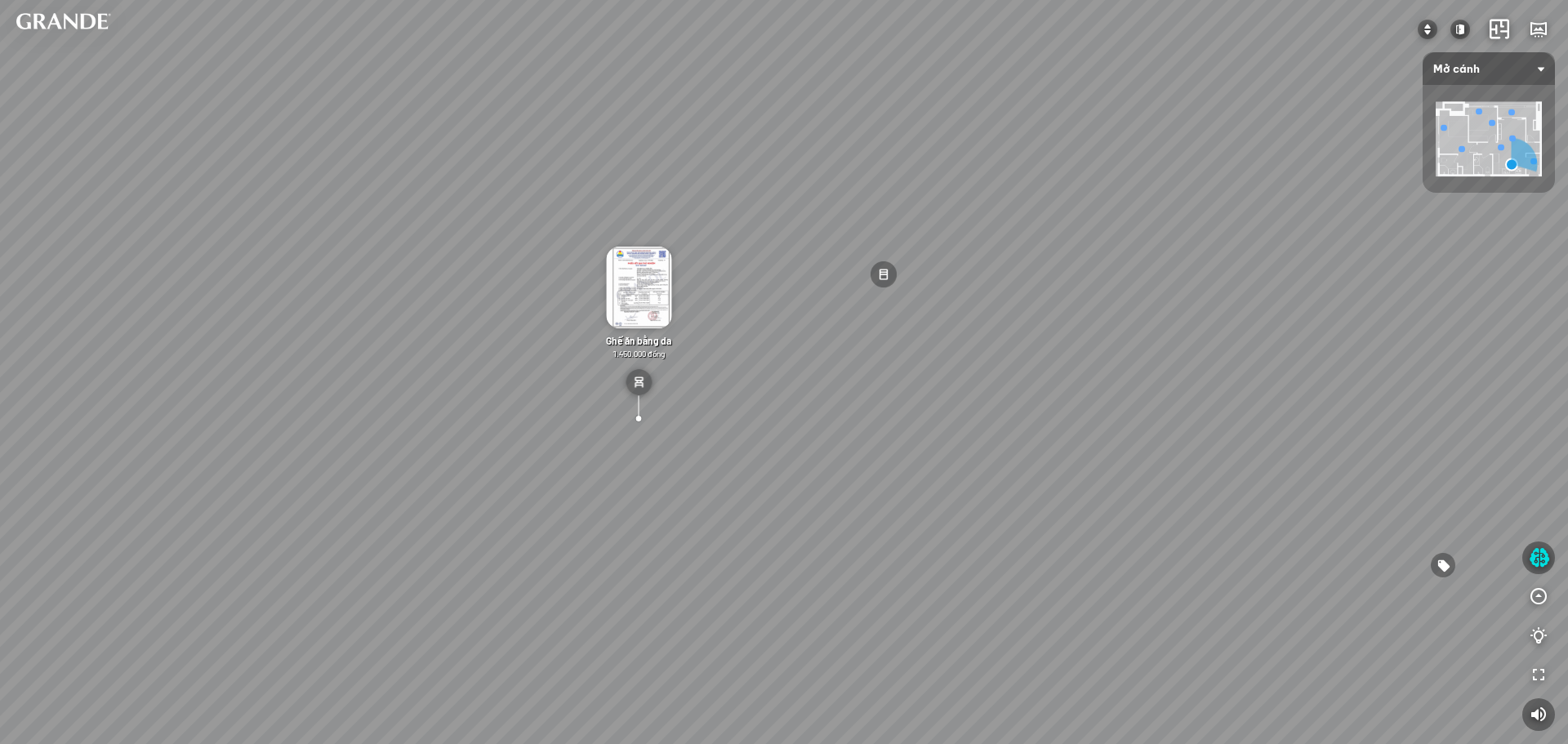
drag, startPoint x: 1125, startPoint y: 361, endPoint x: 836, endPoint y: 259, distance: 306.5
click at [777, 220] on div "Tủ giày tối giản - Lớn 4.890.000 đồng Bàn ăn MDF chống ẩm và chống trầy xước 2.…" at bounding box center [784, 372] width 1568 height 744
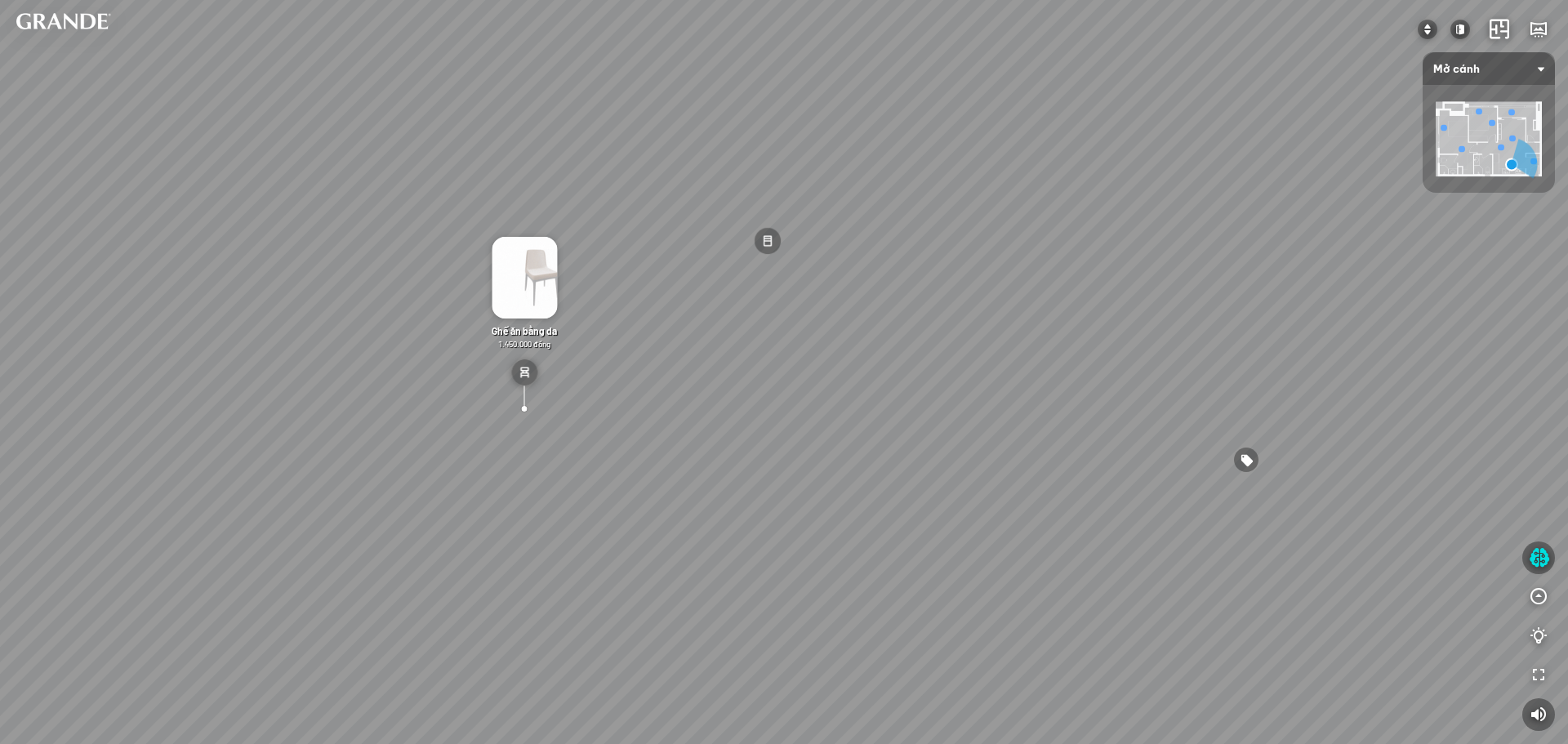
drag, startPoint x: 959, startPoint y: 391, endPoint x: 906, endPoint y: 423, distance: 61.9
click at [906, 423] on div "Tủ giày tối giản - Lớn 4.890.000 đồng Bàn ăn MDF chống ẩm và chống trầy xước 2.…" at bounding box center [784, 372] width 1568 height 744
